Goal: Task Accomplishment & Management: Manage account settings

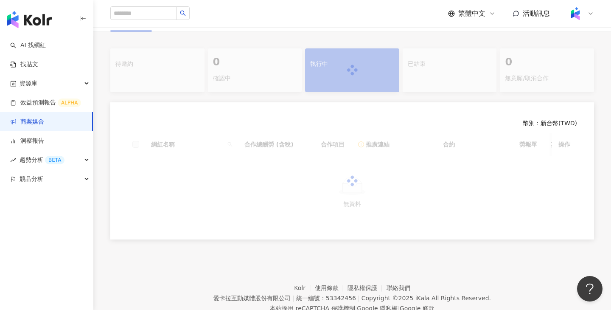
scroll to position [188, 0]
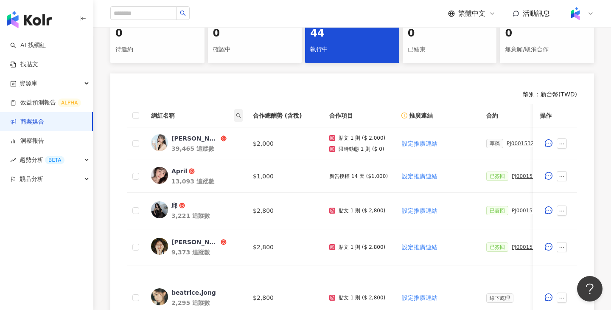
click at [241, 121] on span at bounding box center [238, 115] width 8 height 13
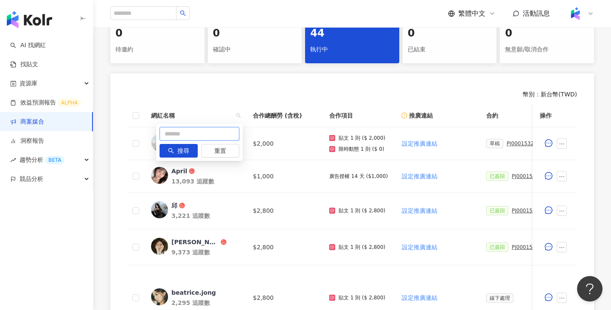
click at [218, 132] on input "text" at bounding box center [200, 134] width 80 height 14
type input "*"
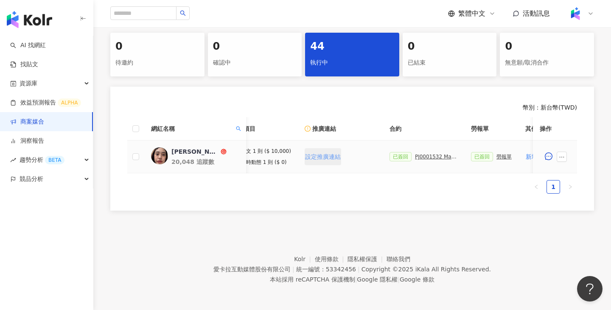
scroll to position [0, 292]
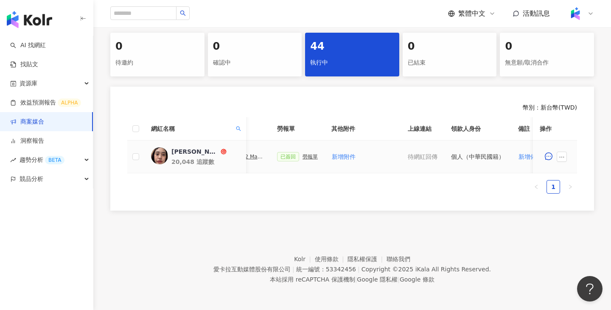
click at [304, 155] on div "勞報單" at bounding box center [310, 157] width 15 height 6
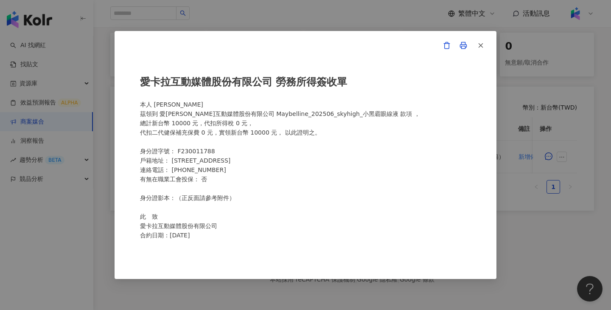
scroll to position [127, 0]
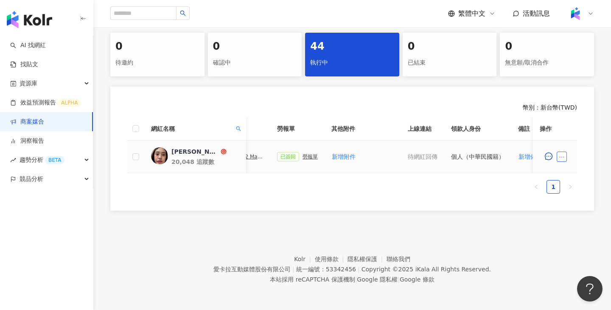
click at [564, 156] on icon "ellipsis" at bounding box center [562, 157] width 6 height 6
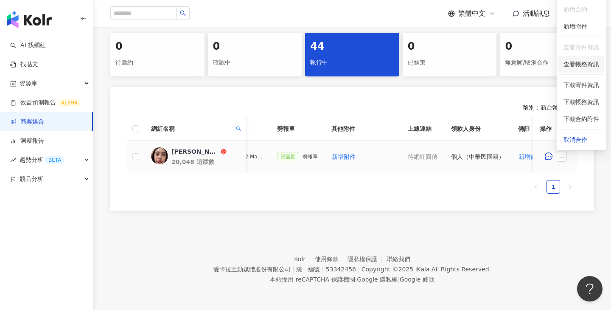
click at [577, 64] on span "查看帳務資訊" at bounding box center [582, 63] width 36 height 9
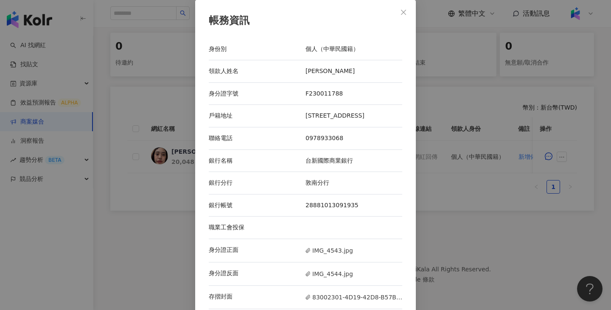
scroll to position [17, 0]
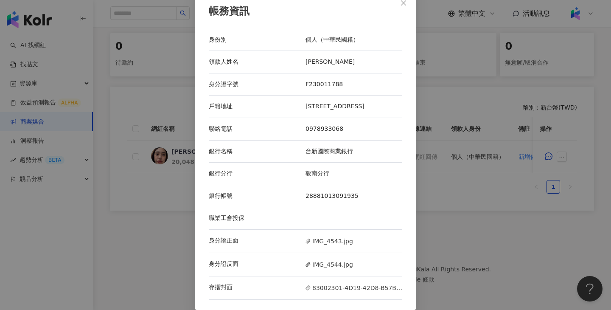
click at [340, 237] on span "IMG_4543.jpg" at bounding box center [330, 240] width 48 height 9
click at [325, 262] on span "IMG_4544.jpg" at bounding box center [330, 264] width 48 height 9
click at [444, 180] on div "帳務資訊 身份別 個人（中華民國籍） 領款人姓名 [PERSON_NAME] 身分證字號 F230011788 戶籍地址 [STREET_ADDRESS] 聯…" at bounding box center [305, 155] width 611 height 310
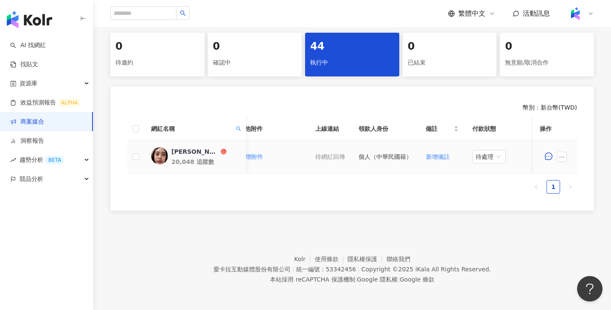
scroll to position [0, 346]
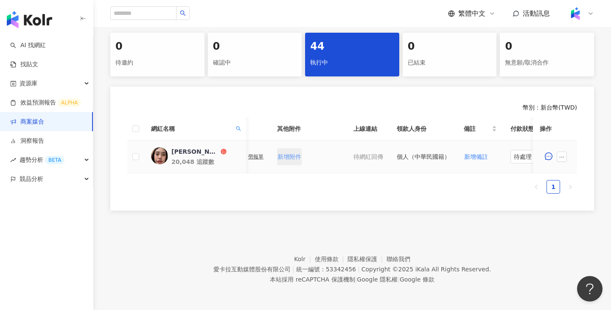
click at [294, 154] on span "新增附件" at bounding box center [290, 156] width 24 height 7
click at [564, 154] on icon "ellipsis" at bounding box center [562, 157] width 6 height 6
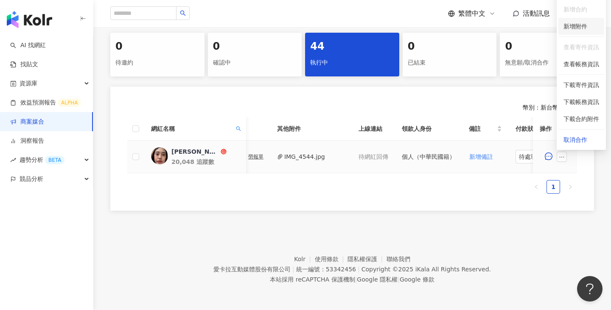
click at [580, 29] on span "新增附件" at bounding box center [576, 26] width 24 height 7
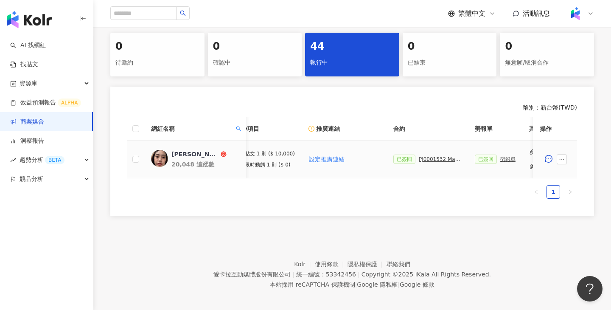
scroll to position [0, 44]
